Goal: Information Seeking & Learning: Learn about a topic

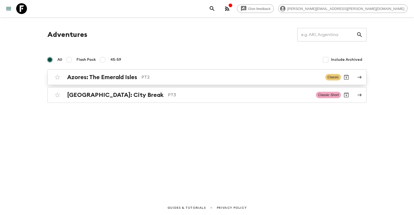
click at [114, 82] on div "Azores: The Emerald Isles PT2 Classic" at bounding box center [196, 77] width 289 height 11
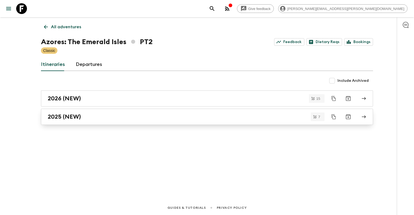
click at [72, 122] on link "2025 (NEW)" at bounding box center [207, 117] width 332 height 16
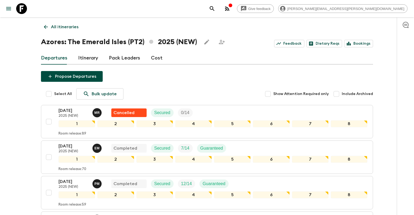
click at [93, 57] on link "Itinerary" at bounding box center [88, 58] width 20 height 13
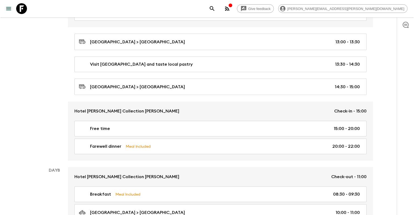
scroll to position [1099, 0]
